Goal: Transaction & Acquisition: Purchase product/service

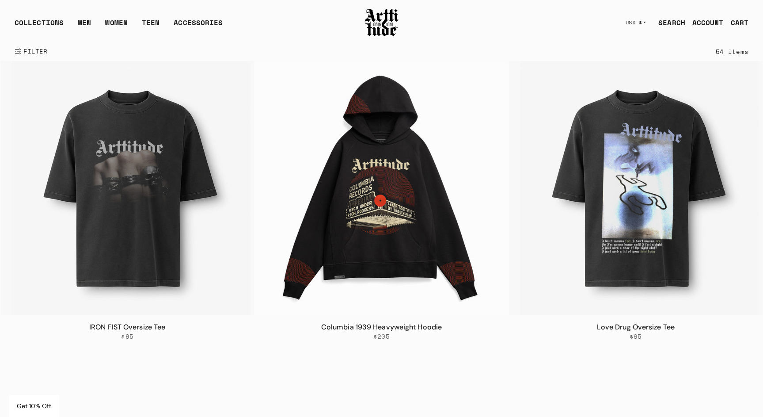
scroll to position [174, 0]
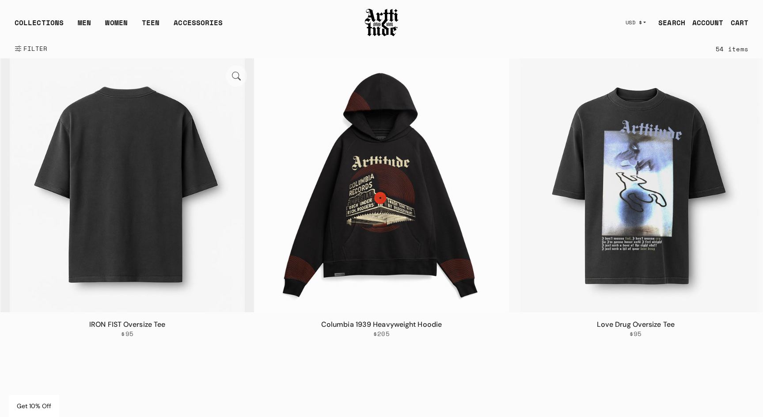
click at [110, 153] on img at bounding box center [127, 185] width 254 height 254
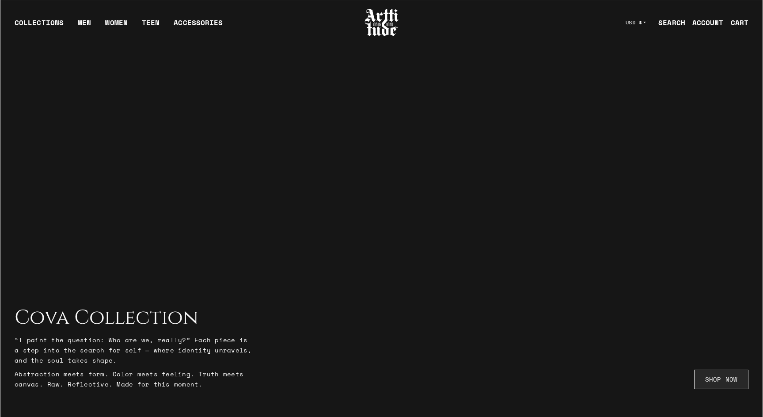
click at [722, 378] on link "SHOP NOW" at bounding box center [721, 378] width 54 height 19
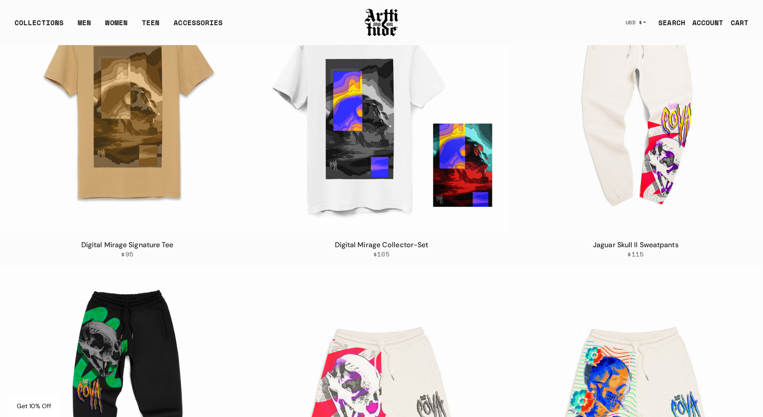
scroll to position [1687, 0]
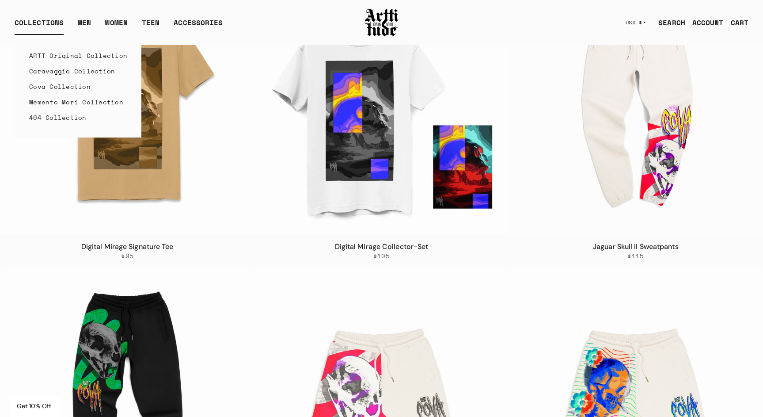
click at [53, 120] on link "404 Collection" at bounding box center [78, 117] width 98 height 15
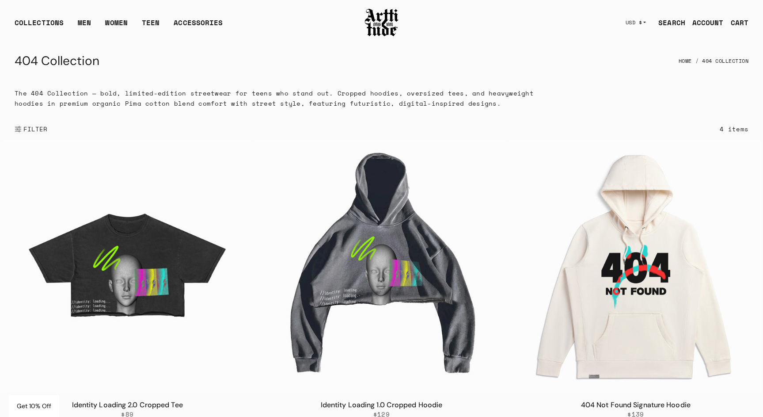
click at [384, 21] on img at bounding box center [381, 23] width 35 height 30
